Goal: Task Accomplishment & Management: Manage account settings

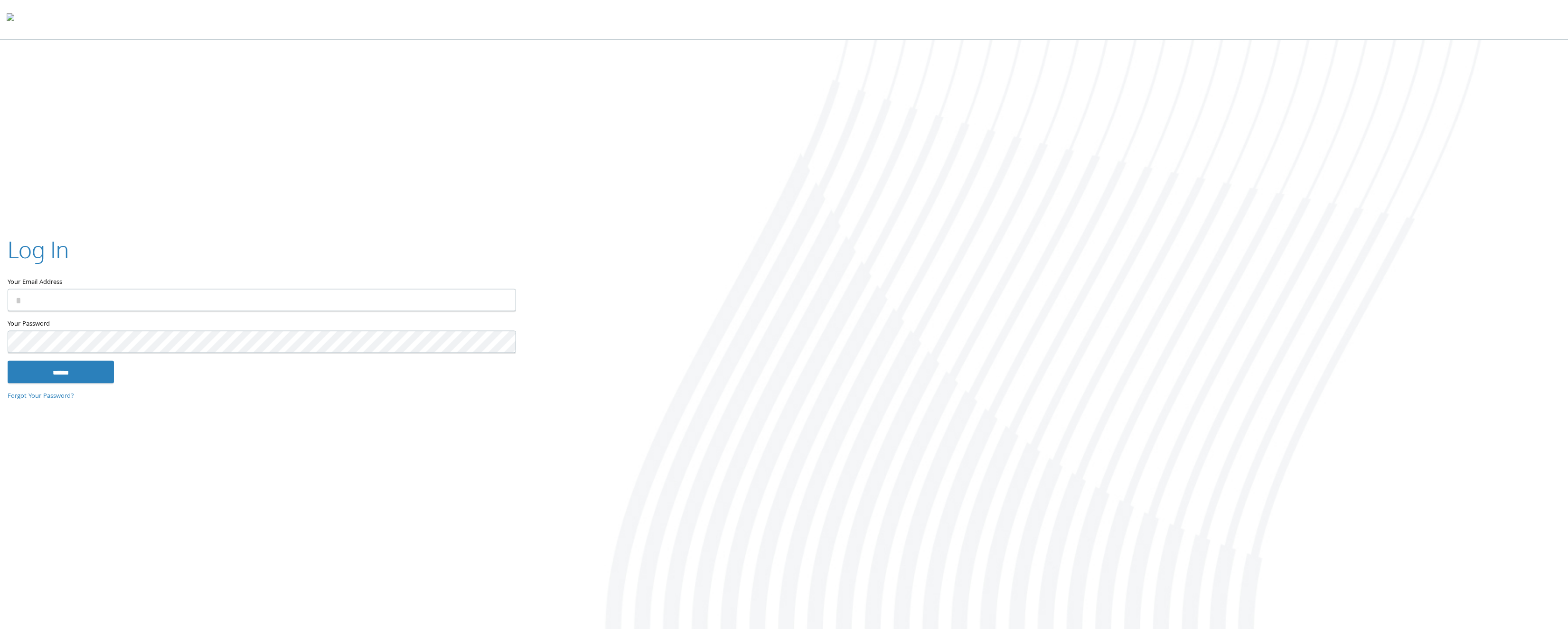
type input "**********"
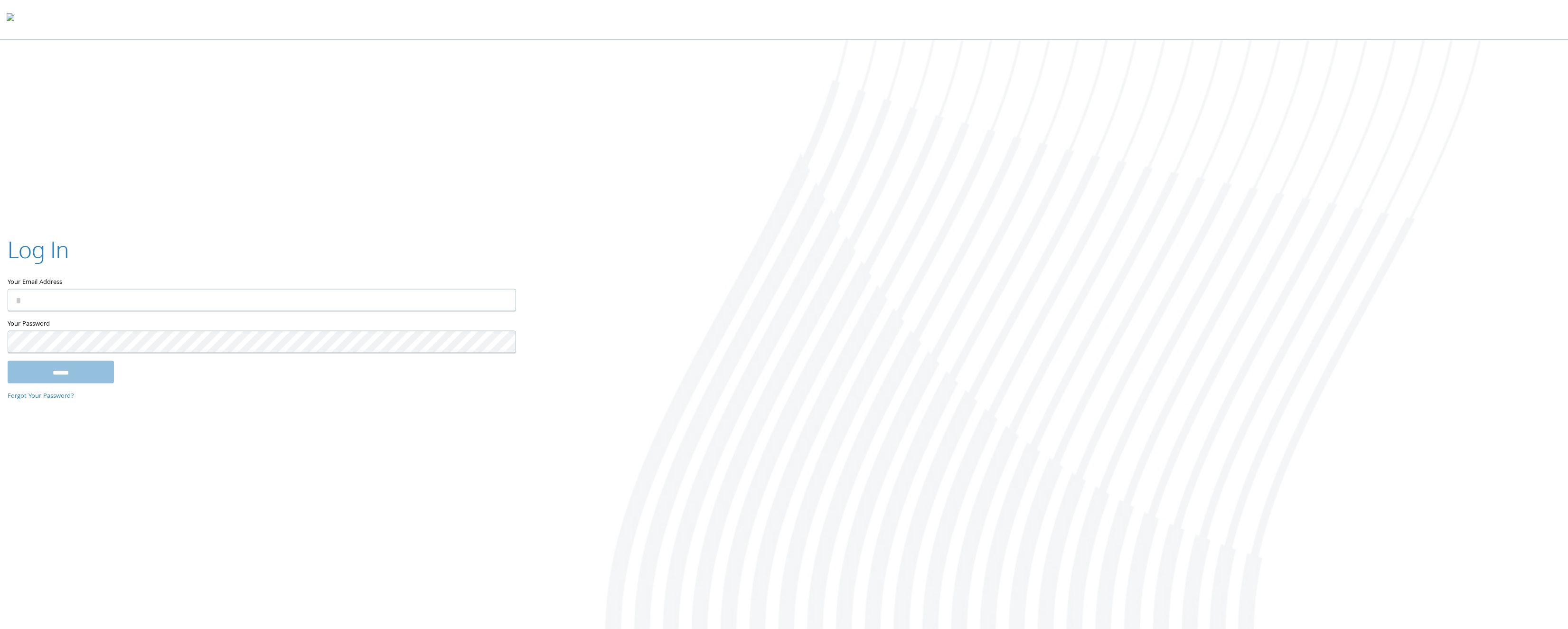
click at [838, 348] on div at bounding box center [1045, 336] width 1045 height 591
type input "**********"
click at [177, 309] on input "**********" at bounding box center [261, 300] width 508 height 23
